Goal: Find contact information: Find contact information

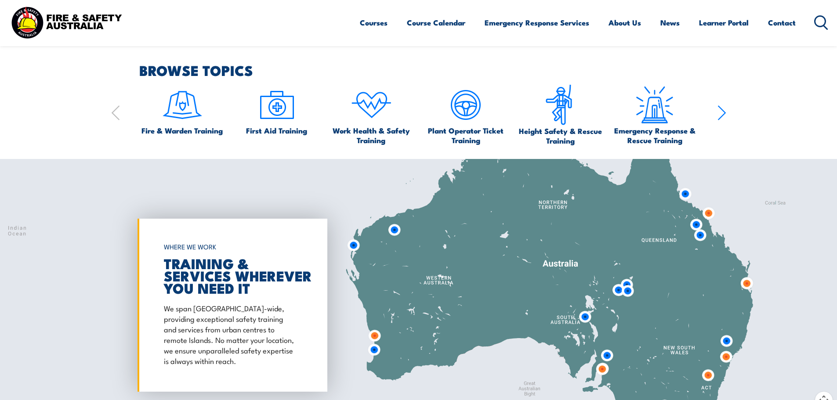
scroll to position [835, 0]
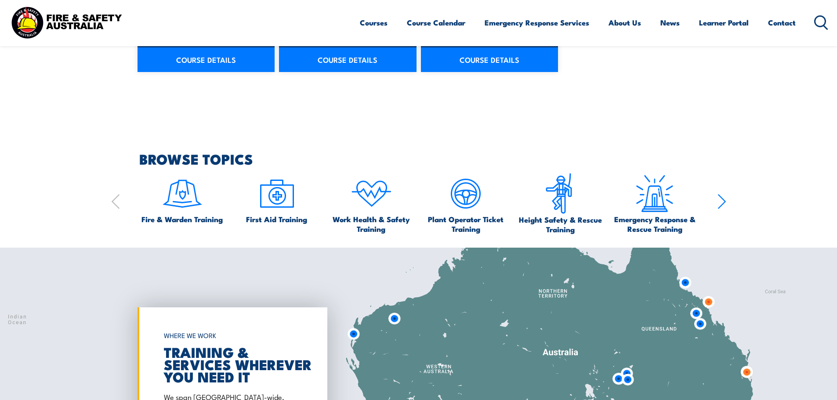
click at [719, 198] on icon "button" at bounding box center [721, 202] width 9 height 18
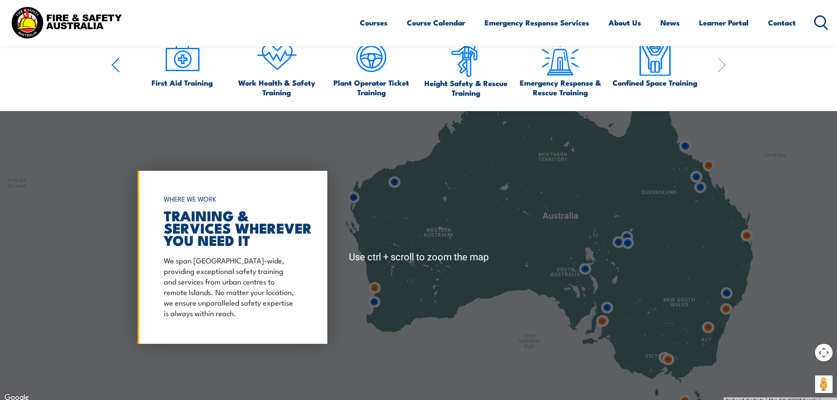
scroll to position [966, 0]
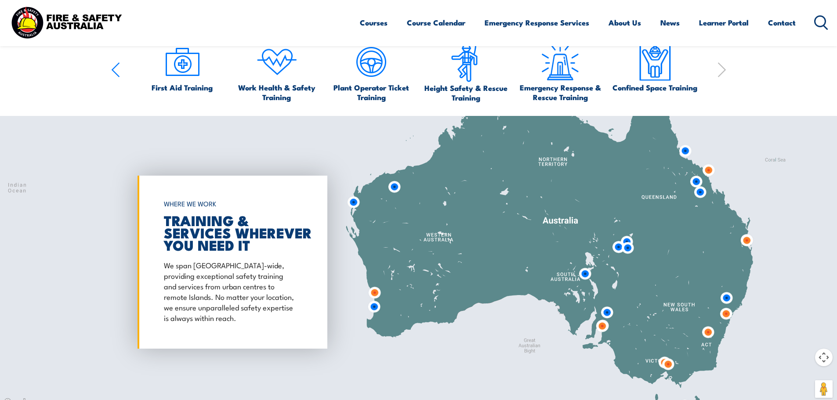
click at [660, 363] on img at bounding box center [667, 364] width 23 height 23
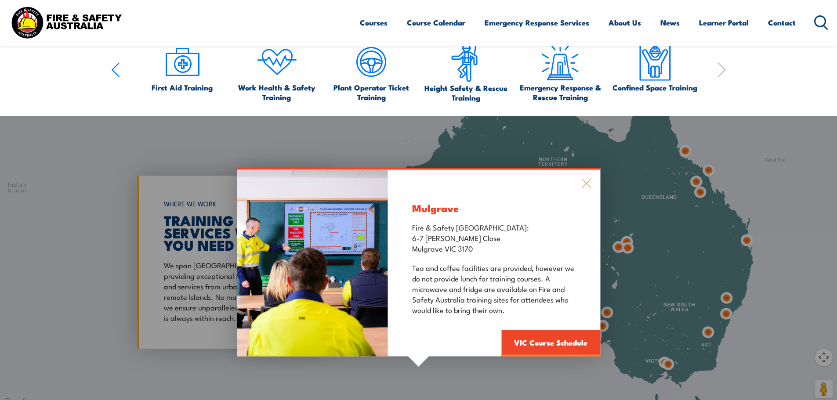
click at [585, 179] on icon at bounding box center [586, 183] width 10 height 10
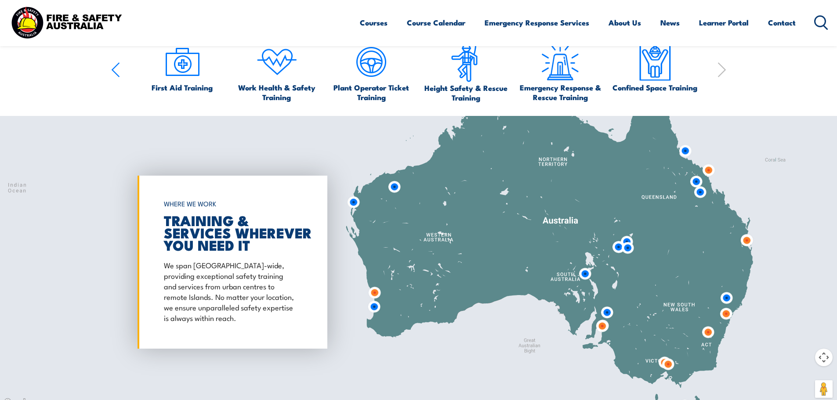
click at [670, 365] on img at bounding box center [667, 364] width 23 height 23
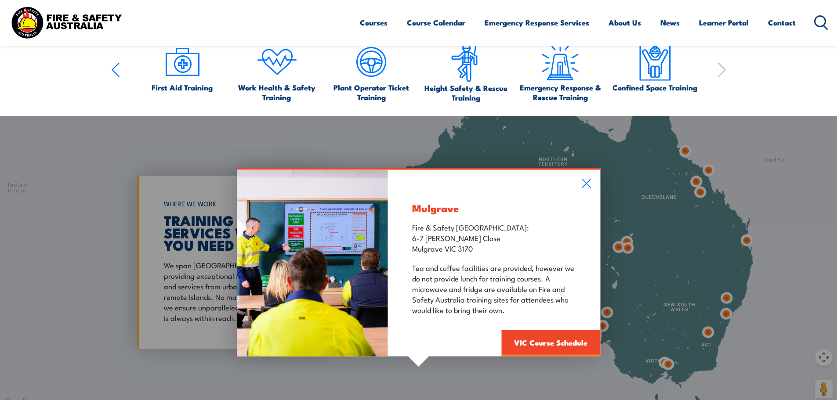
click at [655, 358] on div "Mulgrave Fire & Safety [GEOGRAPHIC_DATA]: [STREET_ADDRESS][PERSON_NAME] Tea and…" at bounding box center [418, 262] width 837 height 293
click at [661, 363] on div "Mulgrave Fire & Safety [GEOGRAPHIC_DATA]: [STREET_ADDRESS][PERSON_NAME] Tea and…" at bounding box center [418, 262] width 837 height 293
click at [588, 183] on icon at bounding box center [586, 183] width 10 height 10
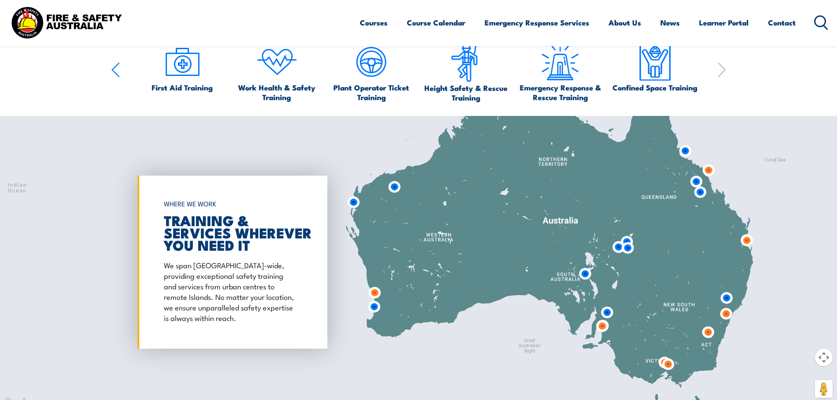
click at [659, 364] on img at bounding box center [667, 364] width 23 height 23
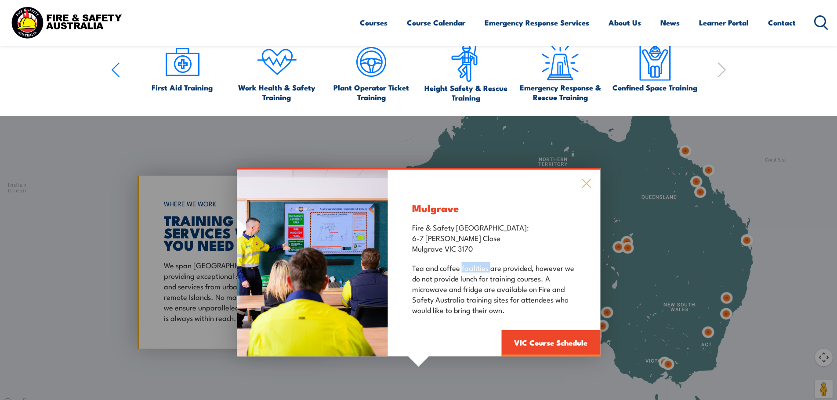
click at [583, 187] on icon at bounding box center [586, 183] width 9 height 9
